Goal: Connect with others: Connect with others

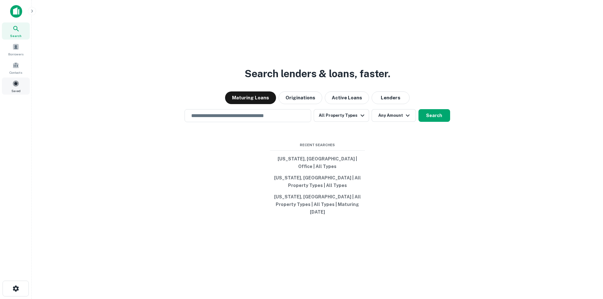
click at [16, 87] on span at bounding box center [15, 83] width 7 height 7
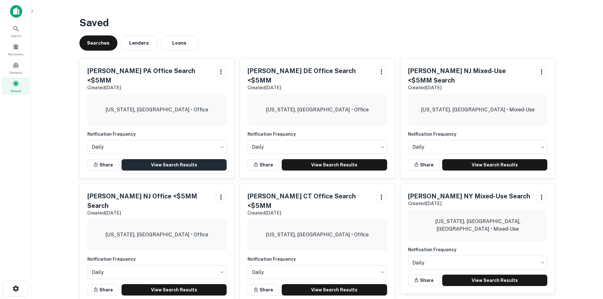
click at [157, 159] on link "View Search Results" at bounding box center [173, 164] width 105 height 11
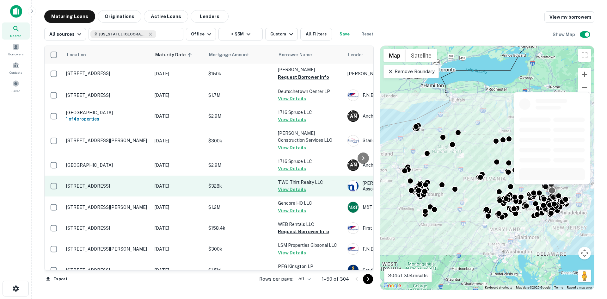
scroll to position [95, 0]
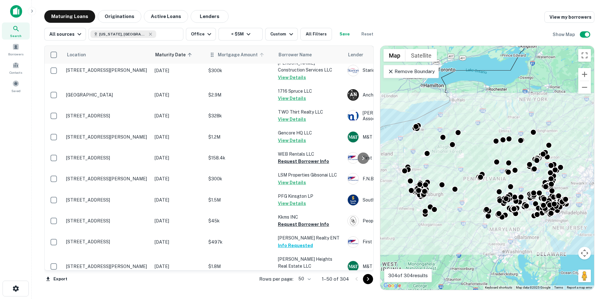
click at [245, 54] on span "Mortgage Amount" at bounding box center [242, 55] width 48 height 8
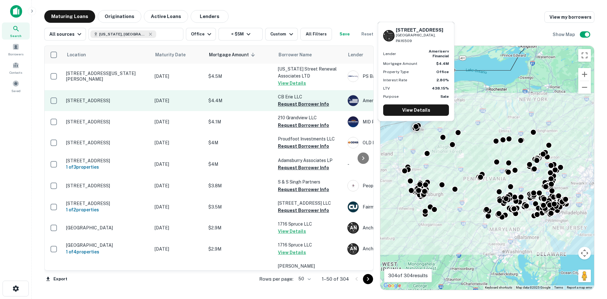
click at [291, 100] on button "Request Borrower Info" at bounding box center [303, 104] width 51 height 8
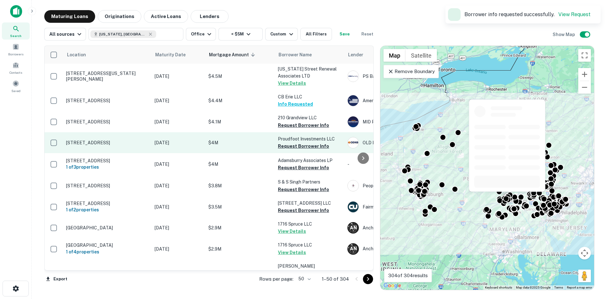
click at [294, 121] on button "Request Borrower Info" at bounding box center [303, 125] width 51 height 8
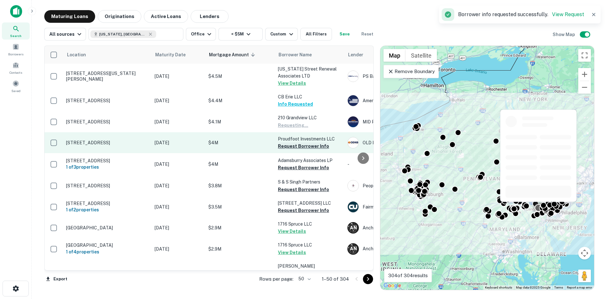
click at [293, 142] on button "Request Borrower Info" at bounding box center [303, 146] width 51 height 8
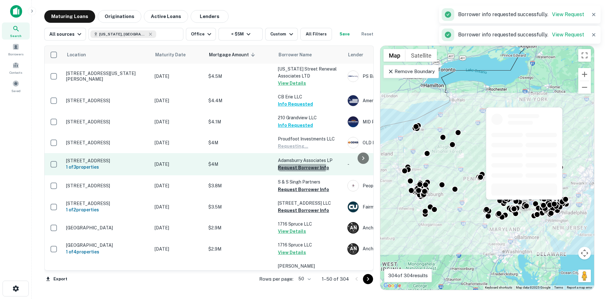
click at [288, 164] on button "Request Borrower Info" at bounding box center [303, 168] width 51 height 8
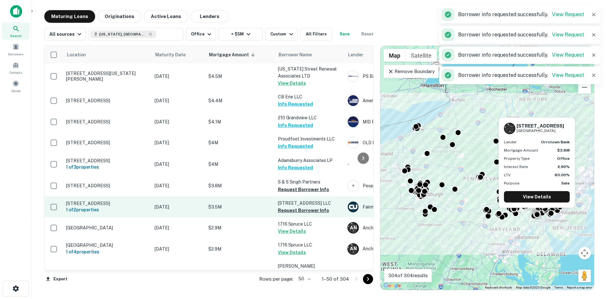
click at [290, 186] on button "Request Borrower Info" at bounding box center [303, 190] width 51 height 8
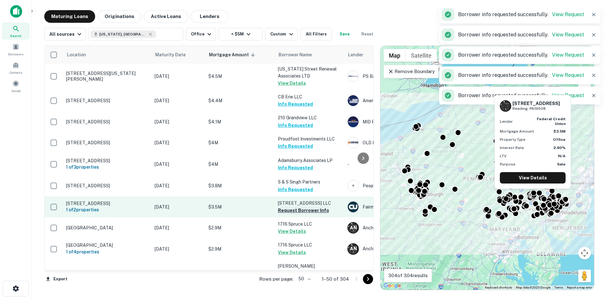
click at [293, 207] on button "Request Borrower Info" at bounding box center [303, 211] width 51 height 8
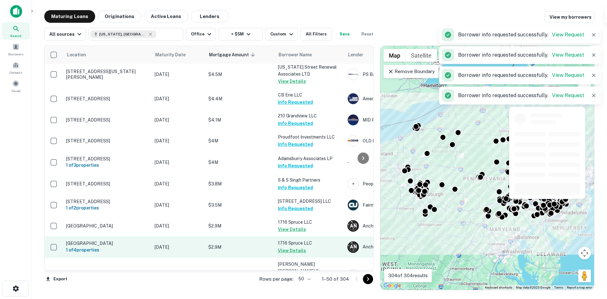
scroll to position [190, 0]
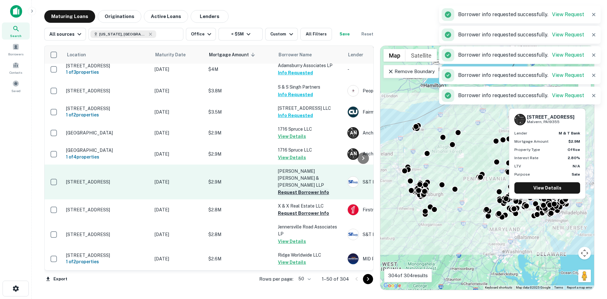
click at [289, 189] on button "Request Borrower Info" at bounding box center [303, 193] width 51 height 8
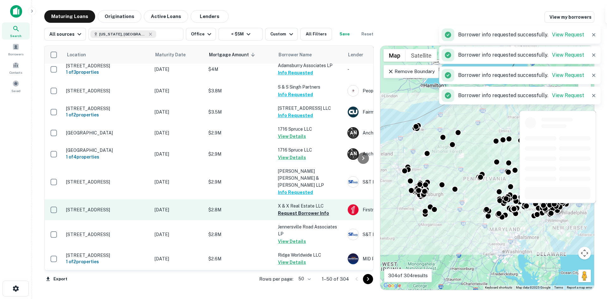
click at [288, 209] on button "Request Borrower Info" at bounding box center [303, 213] width 51 height 8
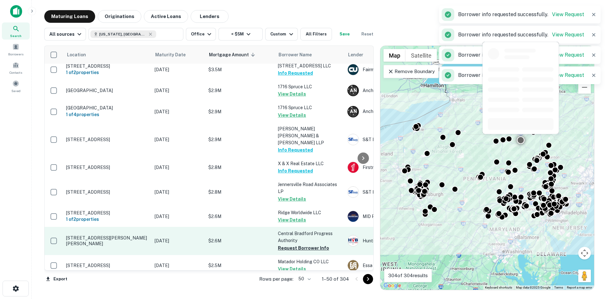
scroll to position [253, 0]
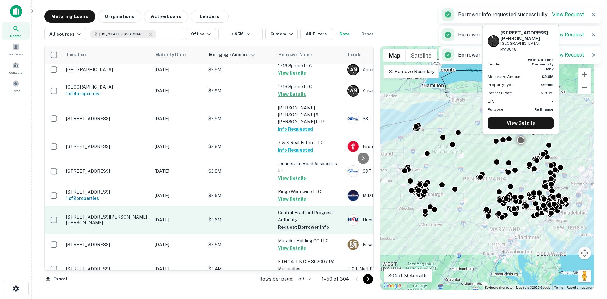
click at [287, 223] on button "Request Borrower Info" at bounding box center [303, 227] width 51 height 8
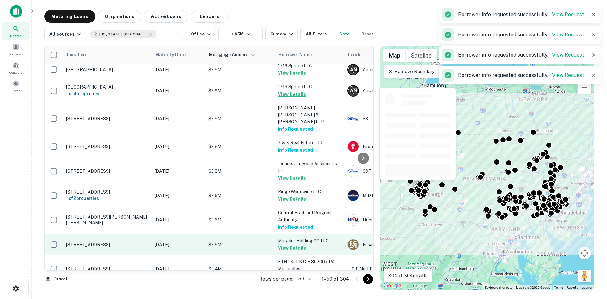
click at [288, 272] on button "Request Borrower Info" at bounding box center [303, 276] width 51 height 8
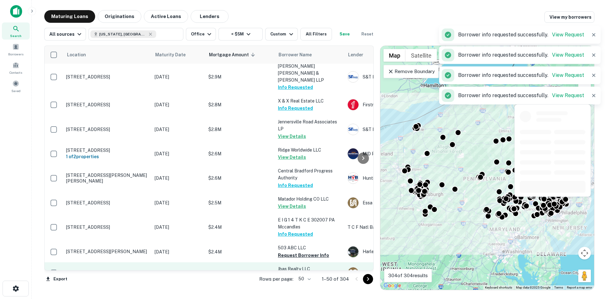
scroll to position [348, 0]
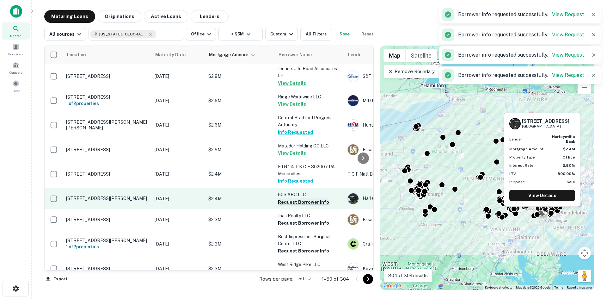
click at [285, 198] on button "Request Borrower Info" at bounding box center [303, 202] width 51 height 8
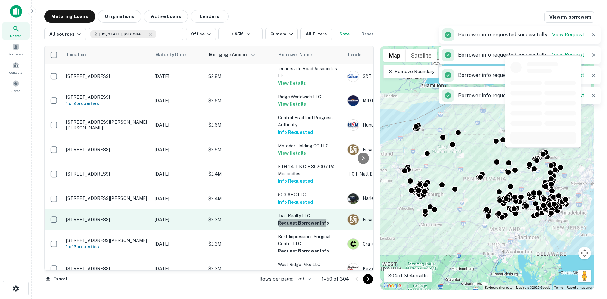
click at [288, 219] on button "Request Borrower Info" at bounding box center [303, 223] width 51 height 8
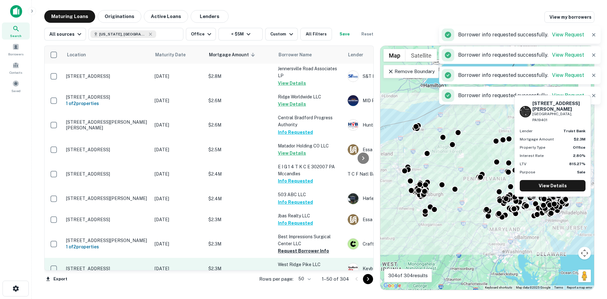
click at [288, 247] on button "Request Borrower Info" at bounding box center [303, 251] width 51 height 8
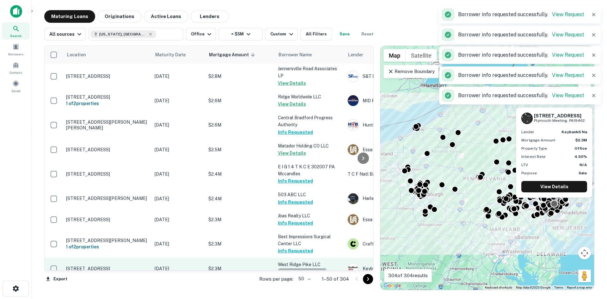
click at [288, 268] on button "Request Borrower Info" at bounding box center [303, 272] width 51 height 8
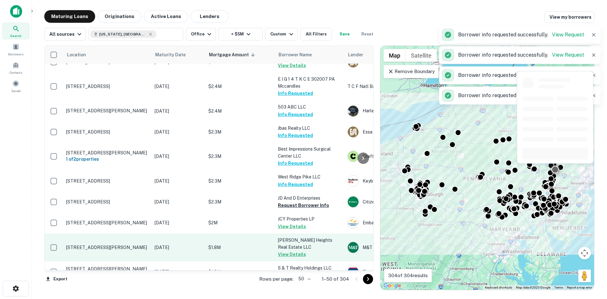
scroll to position [443, 0]
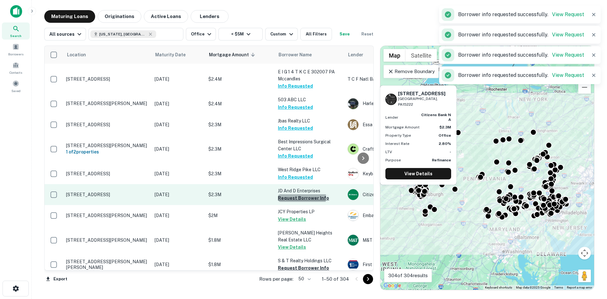
click at [285, 194] on button "Request Borrower Info" at bounding box center [303, 198] width 51 height 8
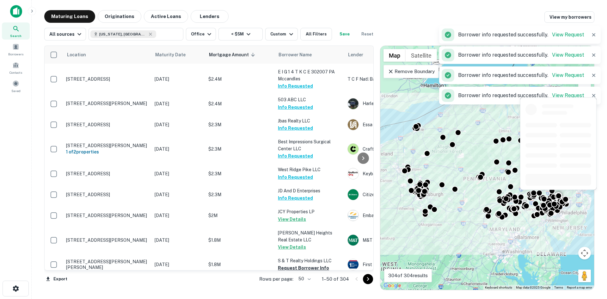
scroll to position [538, 0]
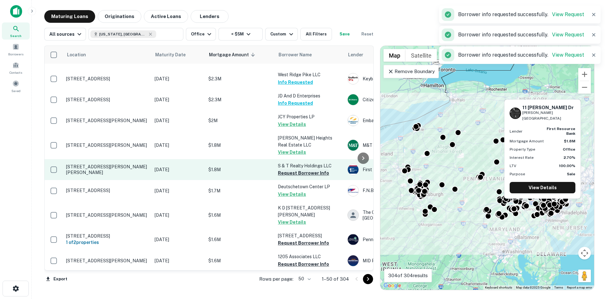
click at [289, 169] on button "Request Borrower Info" at bounding box center [303, 173] width 51 height 8
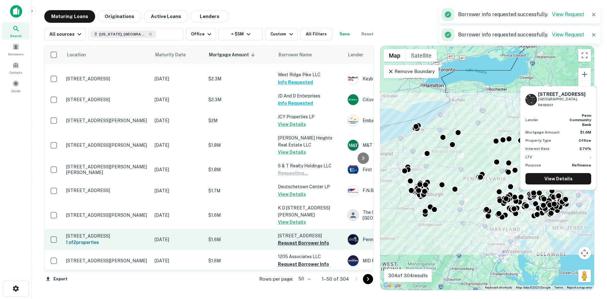
click at [288, 239] on button "Request Borrower Info" at bounding box center [303, 243] width 51 height 8
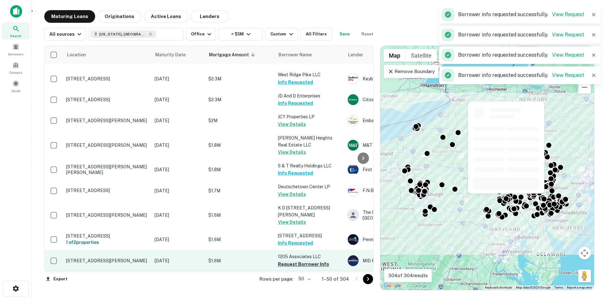
click at [288, 260] on button "Request Borrower Info" at bounding box center [303, 264] width 51 height 8
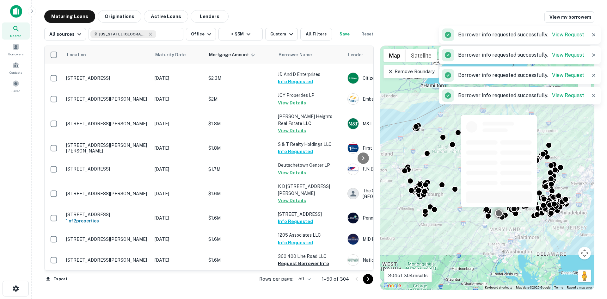
scroll to position [601, 0]
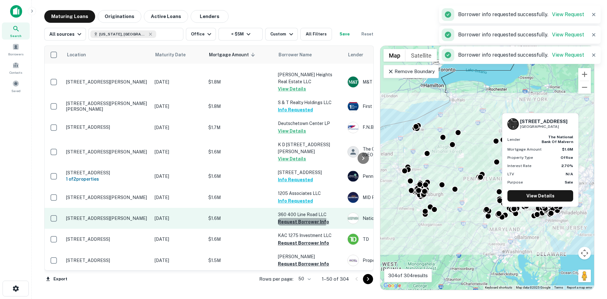
click at [288, 218] on button "Request Borrower Info" at bounding box center [303, 222] width 51 height 8
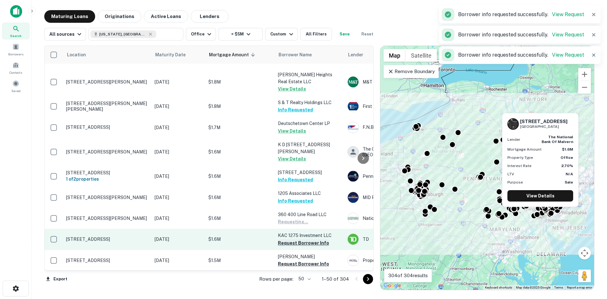
click at [290, 239] on button "Request Borrower Info" at bounding box center [303, 243] width 51 height 8
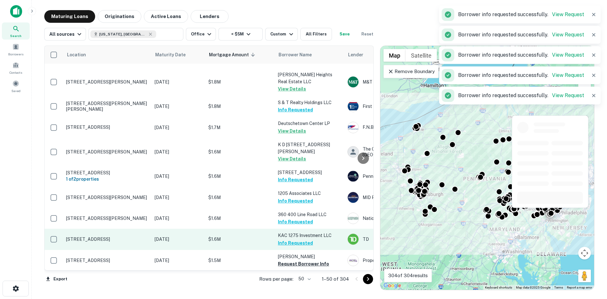
click at [290, 260] on button "Request Borrower Info" at bounding box center [303, 264] width 51 height 8
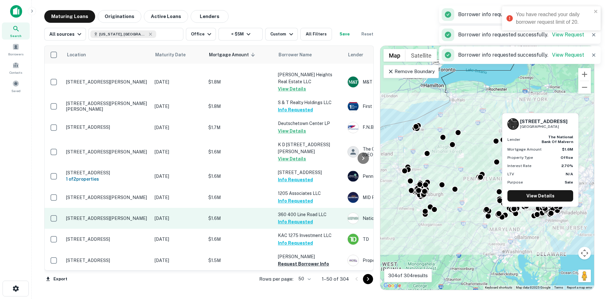
scroll to position [633, 0]
